Goal: Communication & Community: Answer question/provide support

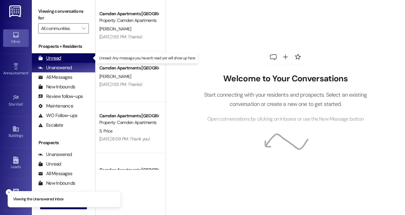
click at [54, 61] on div "Unread" at bounding box center [49, 58] width 23 height 7
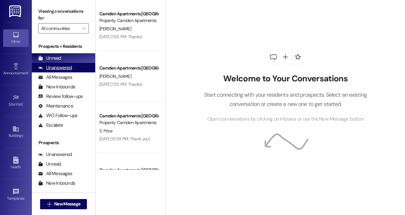
click at [68, 67] on div "Unanswered" at bounding box center [55, 67] width 34 height 7
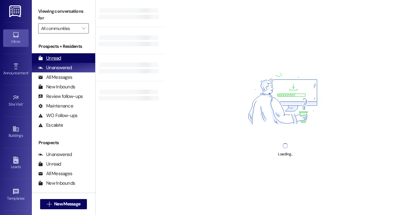
click at [68, 59] on div "Unread (0)" at bounding box center [63, 58] width 63 height 10
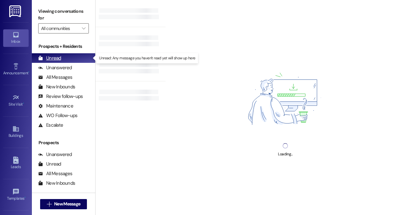
click at [68, 59] on div "Unread (0)" at bounding box center [63, 58] width 63 height 10
